Goal: Task Accomplishment & Management: Use online tool/utility

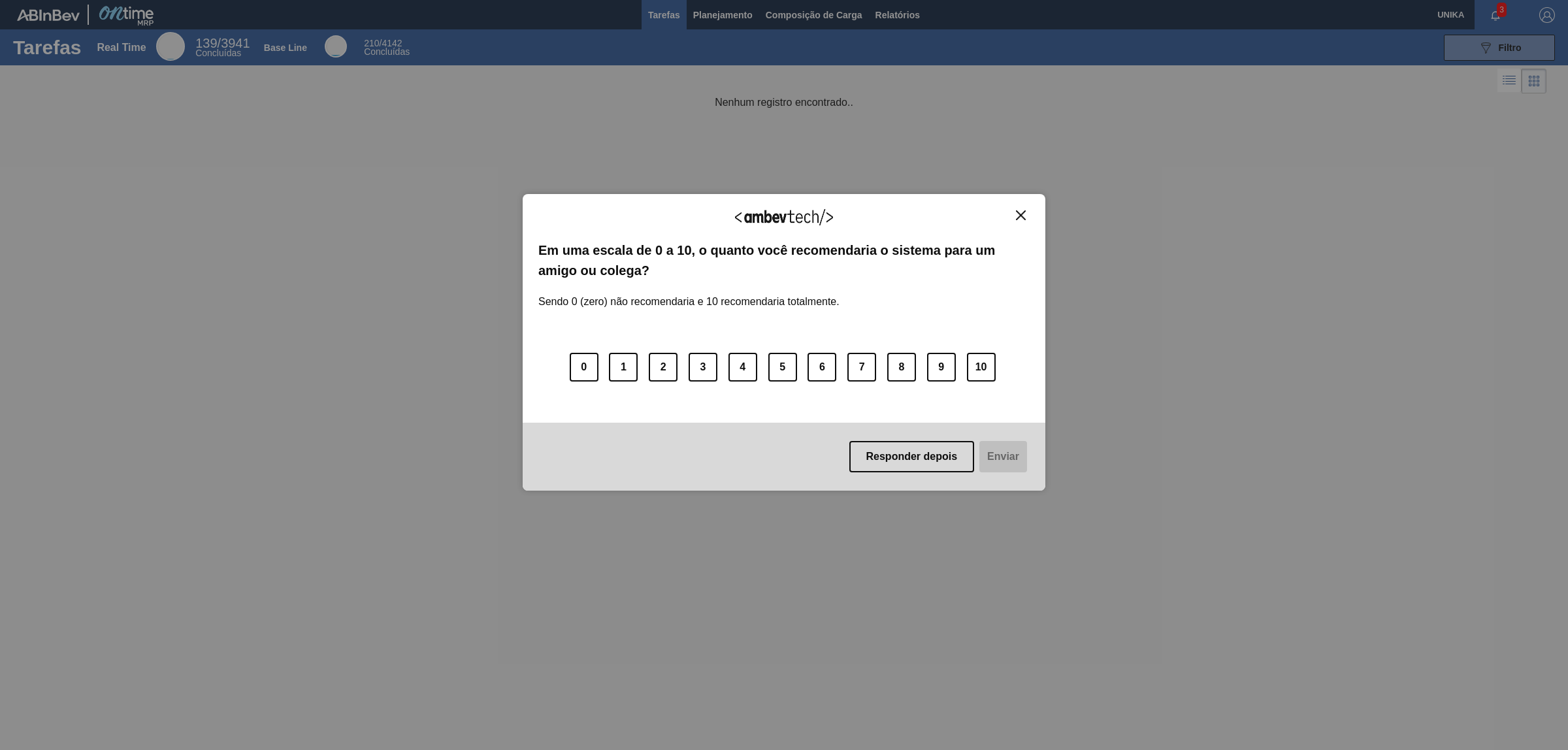
click at [792, 18] on div "Agradecemos seu feedback! Em uma escala de 0 a 10, o quanto você recomendaria o…" at bounding box center [784, 342] width 523 height 713
click at [1023, 214] on img "Close" at bounding box center [1020, 215] width 10 height 10
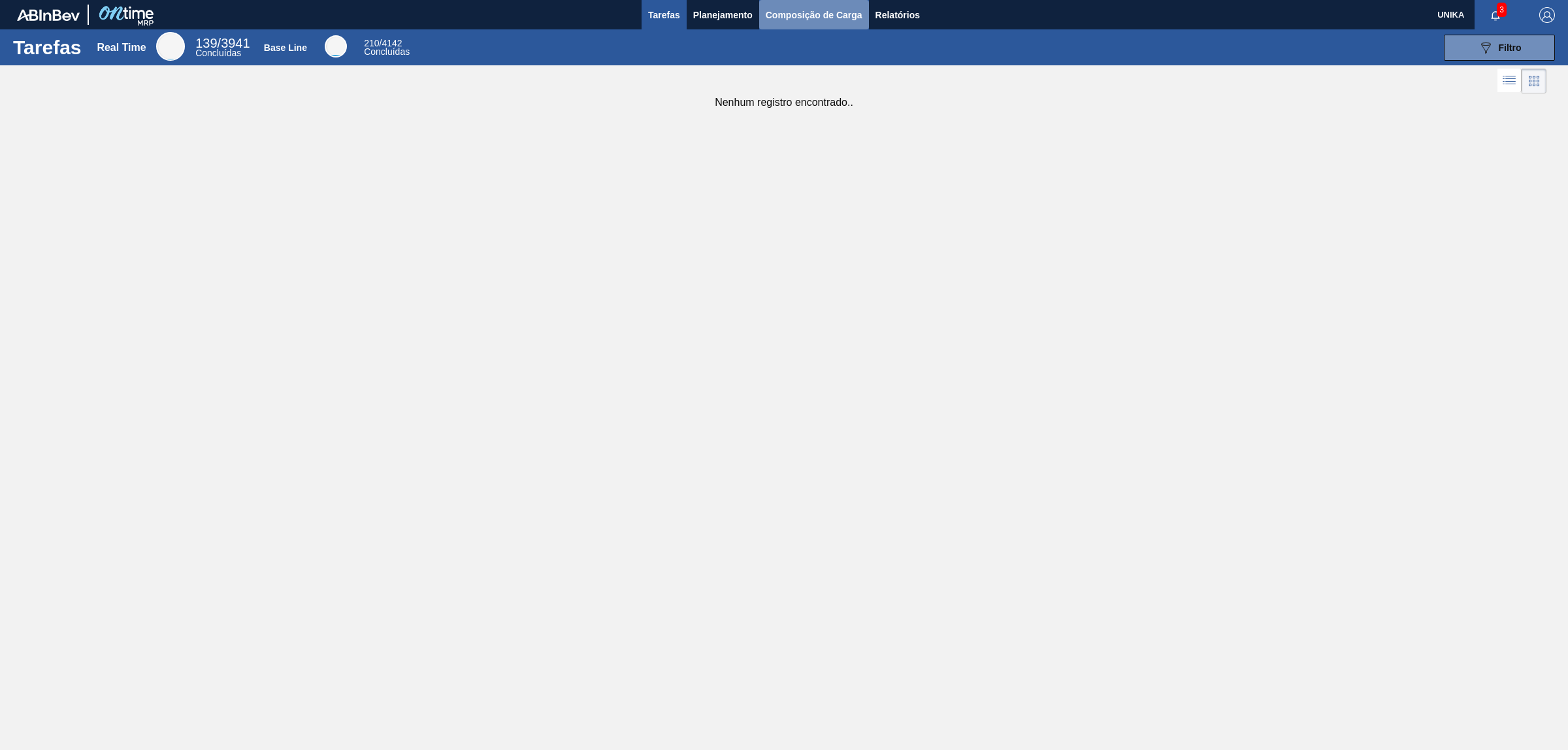
click at [788, 21] on span "Composição de Carga" at bounding box center [814, 15] width 97 height 16
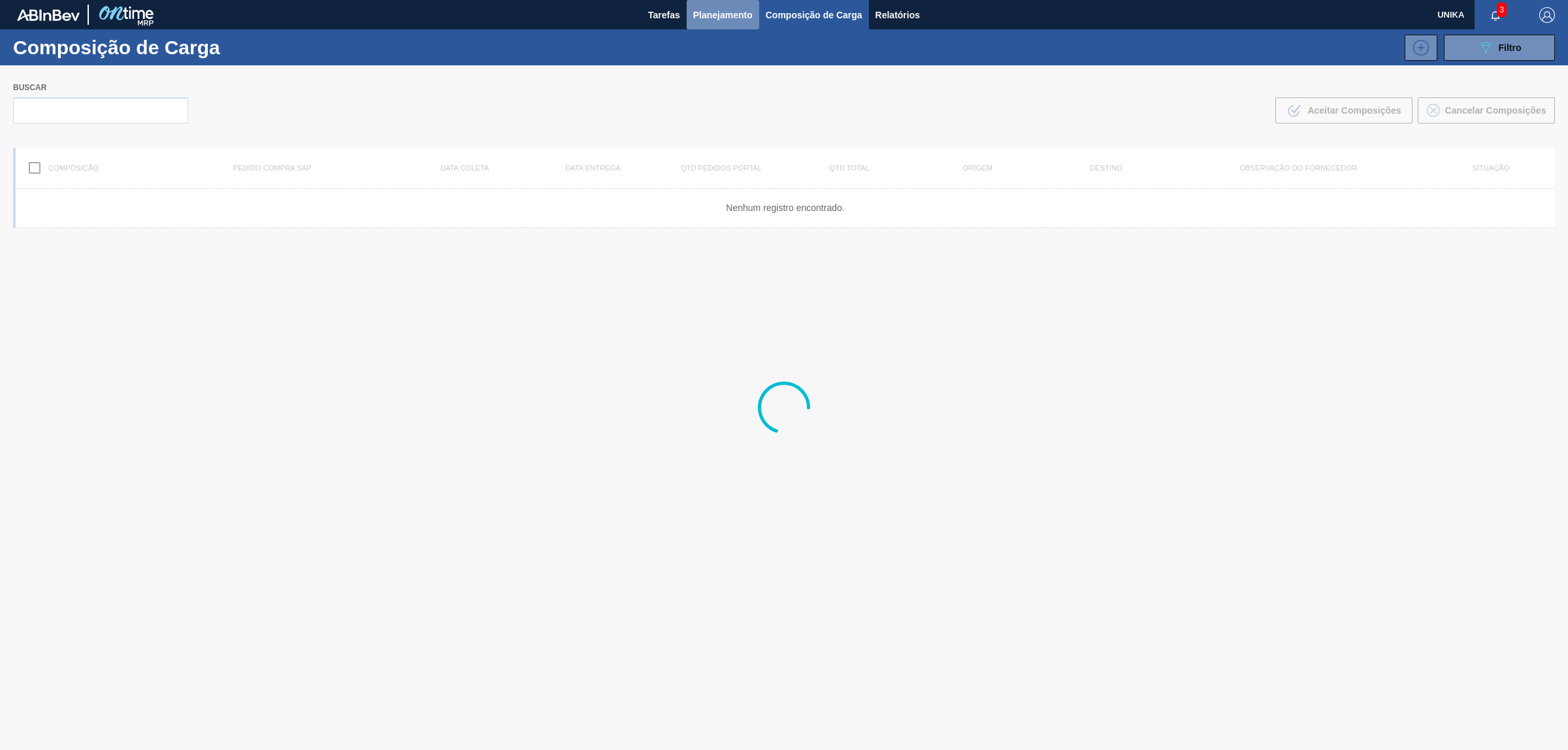
click at [742, 14] on span "Planejamento" at bounding box center [723, 15] width 60 height 16
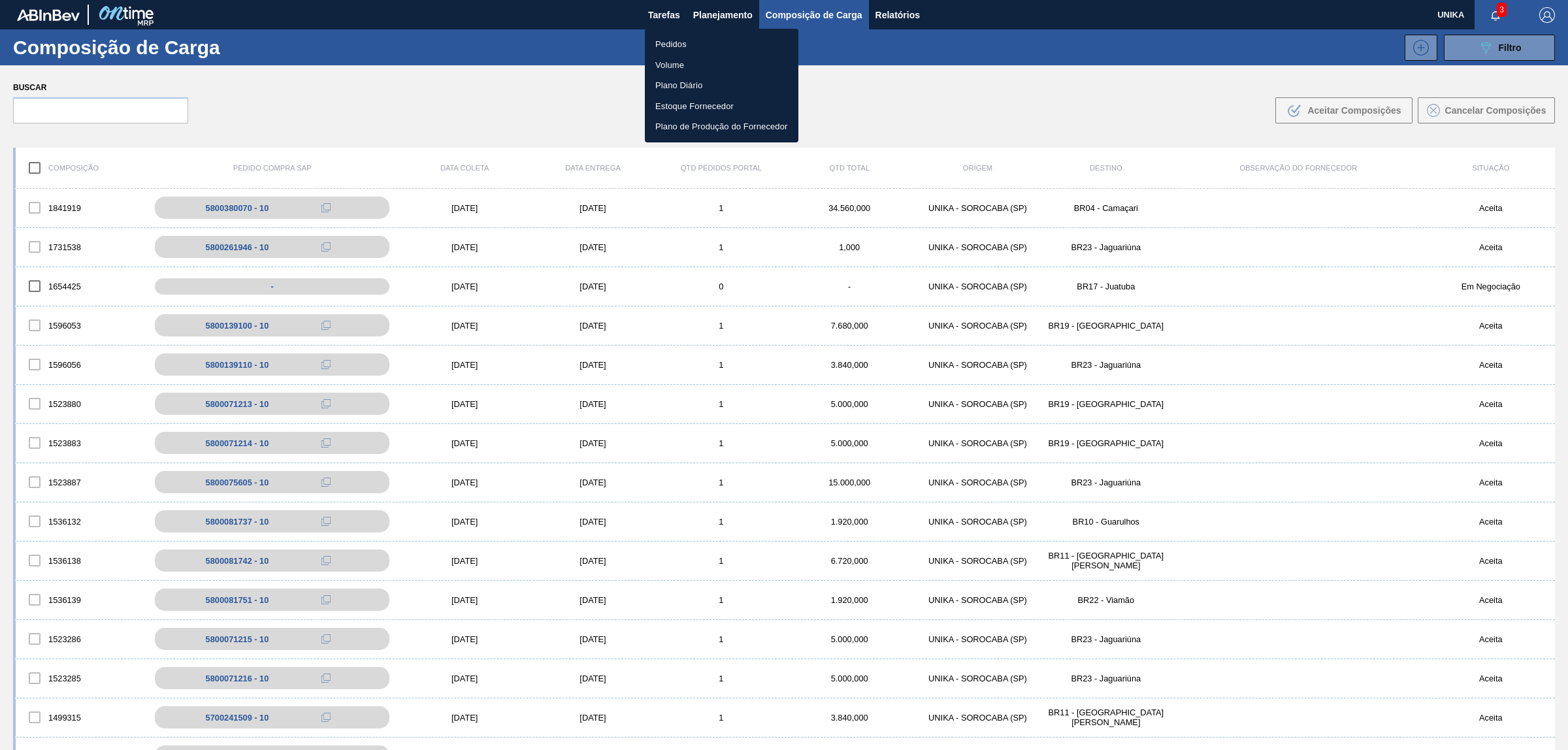
click at [682, 47] on li "Pedidos" at bounding box center [721, 44] width 154 height 21
